Goal: Task Accomplishment & Management: Manage account settings

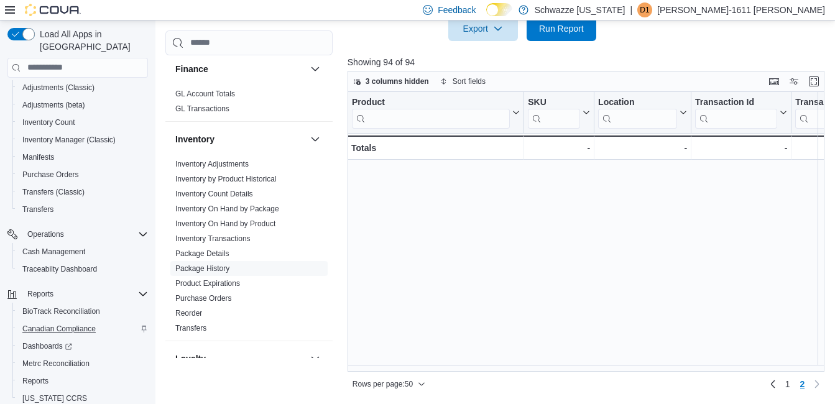
scroll to position [779, 0]
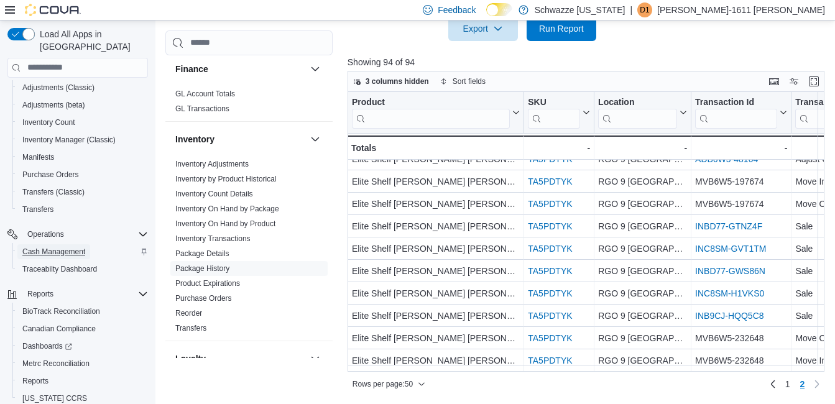
click at [60, 244] on span "Cash Management" at bounding box center [53, 251] width 63 height 15
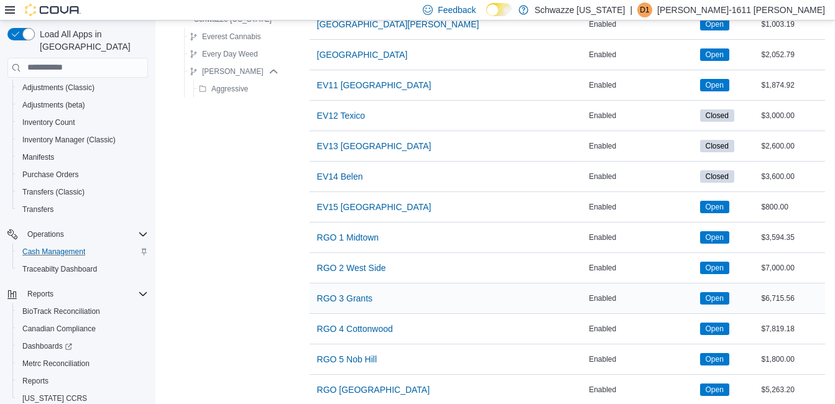
scroll to position [560, 0]
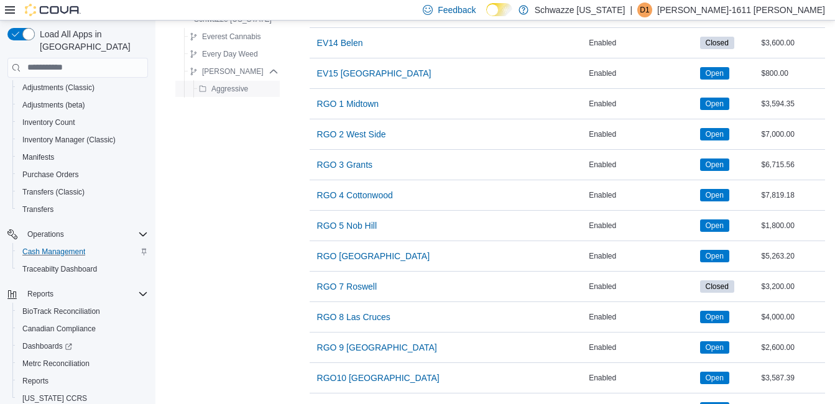
click at [235, 86] on span "Aggressive" at bounding box center [229, 88] width 37 height 10
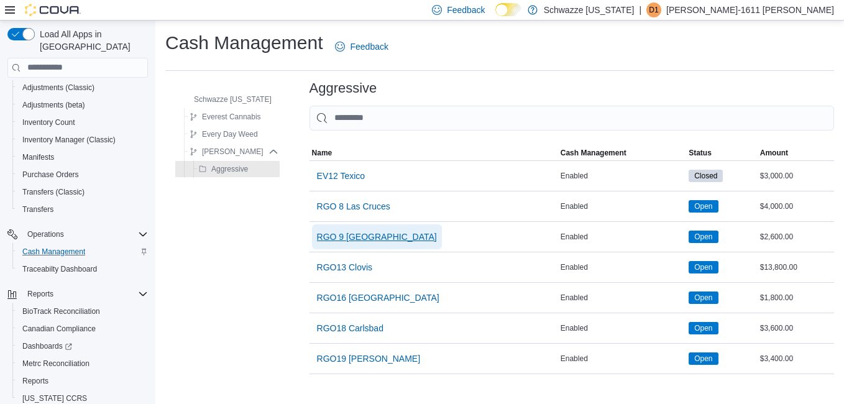
click at [365, 243] on span "RGO 9 [GEOGRAPHIC_DATA]" at bounding box center [377, 236] width 120 height 25
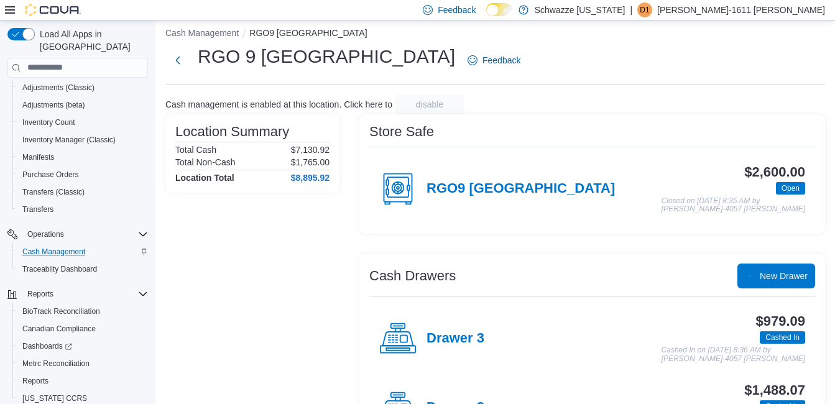
scroll to position [124, 0]
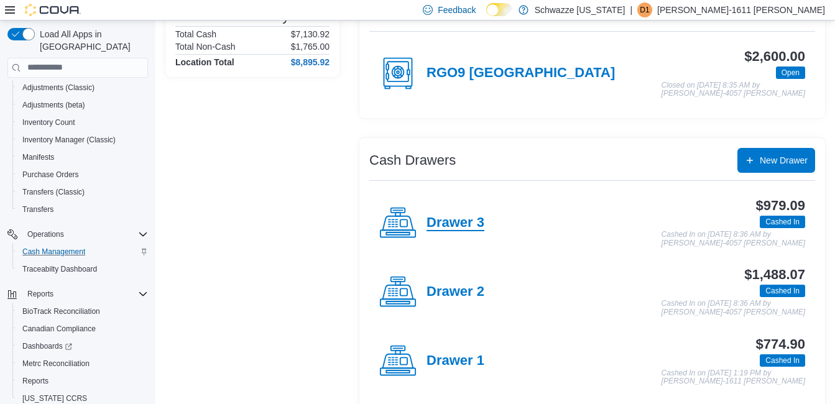
click at [472, 224] on h4 "Drawer 3" at bounding box center [456, 223] width 58 height 16
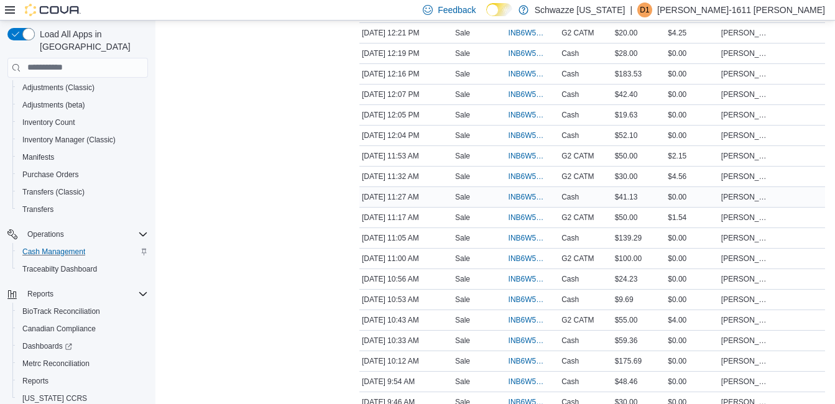
scroll to position [746, 0]
click at [529, 237] on span "INB6W5-3604480" at bounding box center [527, 238] width 36 height 10
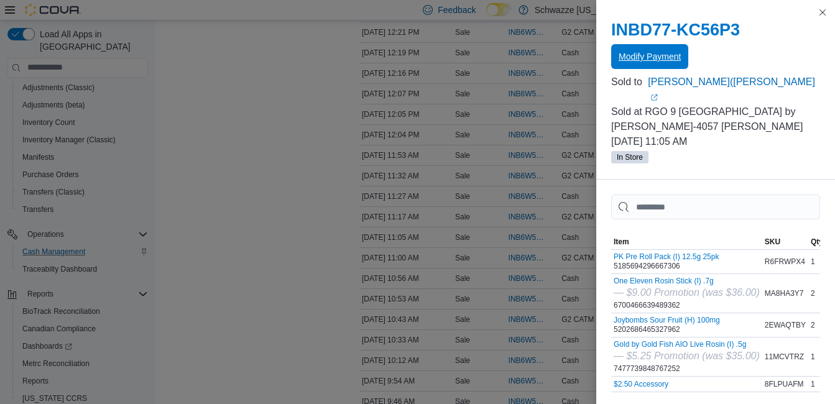
click at [642, 62] on span "Modify Payment" at bounding box center [650, 56] width 62 height 12
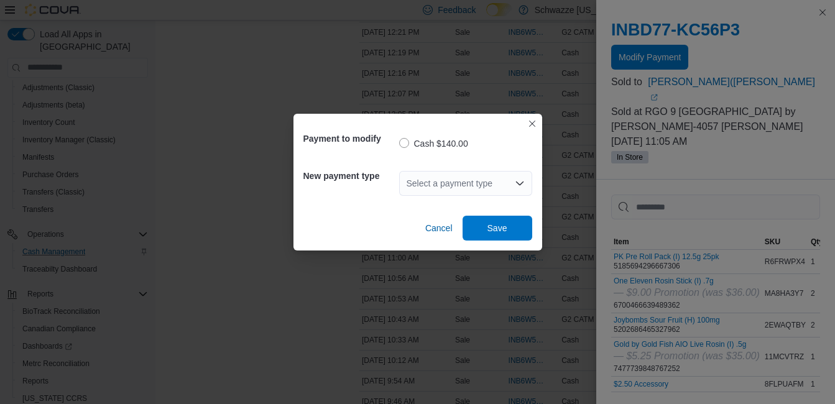
click at [465, 187] on div "Select a payment type" at bounding box center [465, 183] width 133 height 25
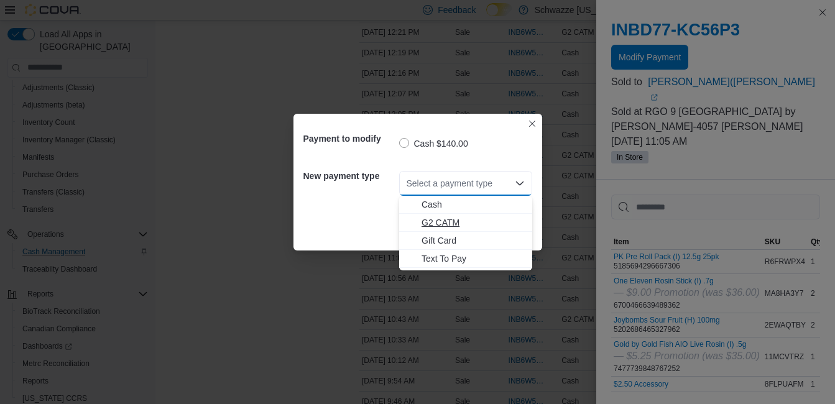
click at [443, 224] on span "G2 CATM" at bounding box center [473, 222] width 103 height 12
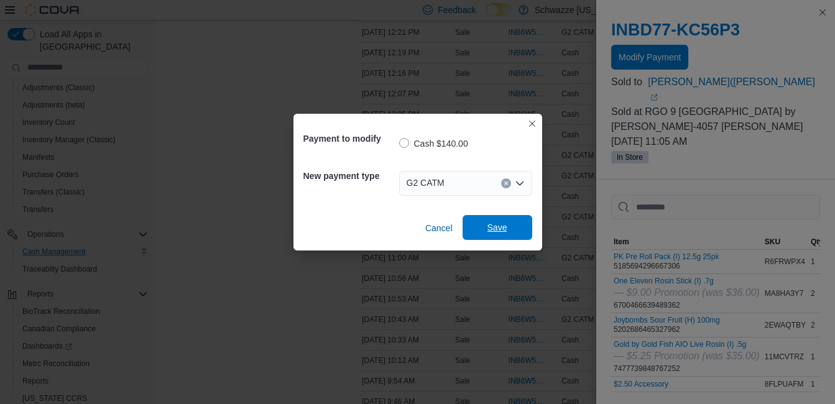
click at [496, 229] on span "Save" at bounding box center [498, 227] width 20 height 12
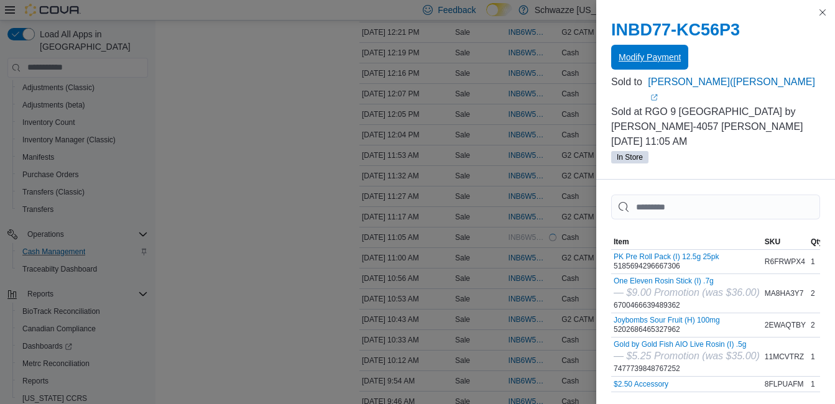
scroll to position [0, 0]
